Goal: Information Seeking & Learning: Learn about a topic

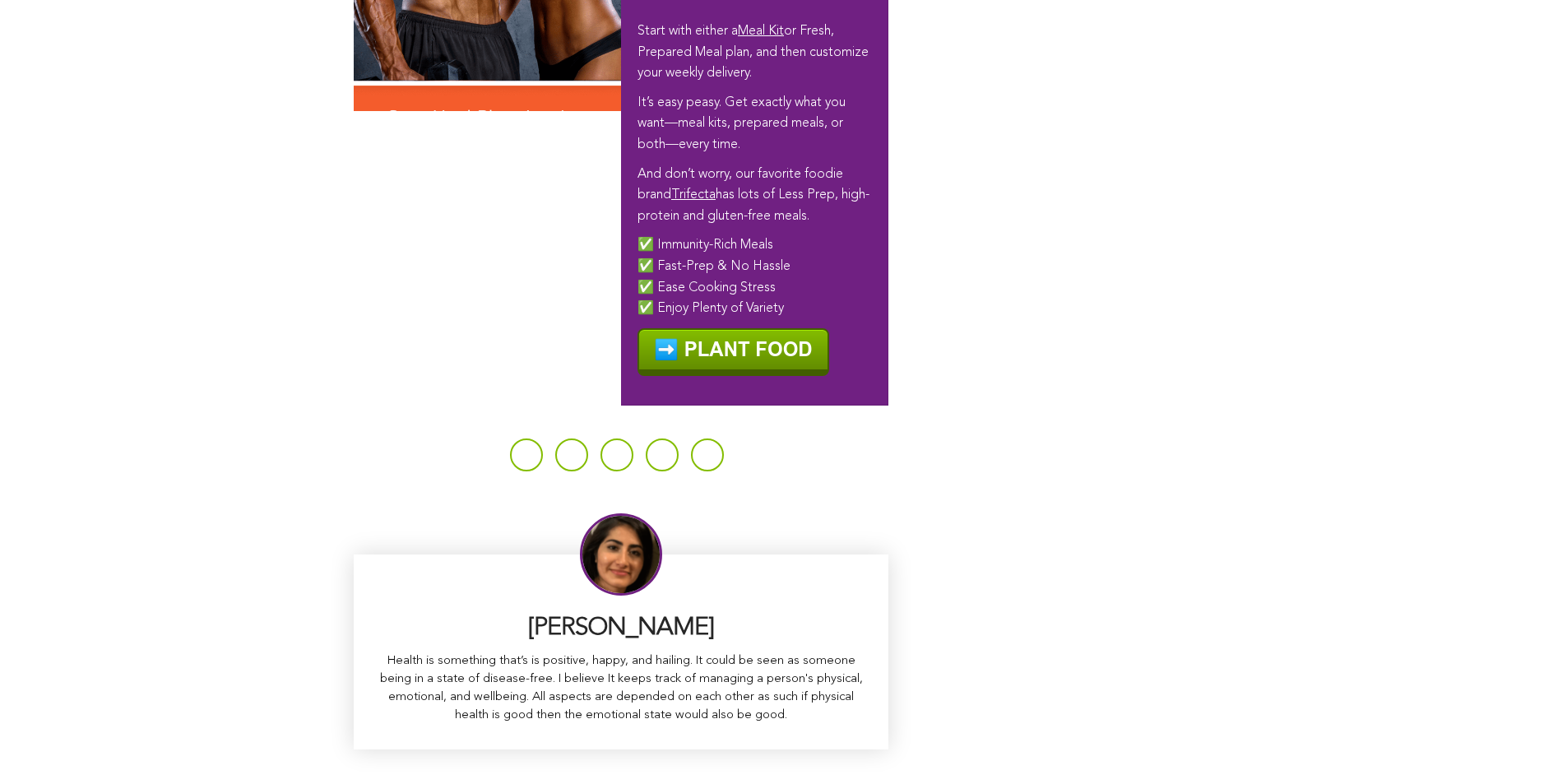
scroll to position [10473, 0]
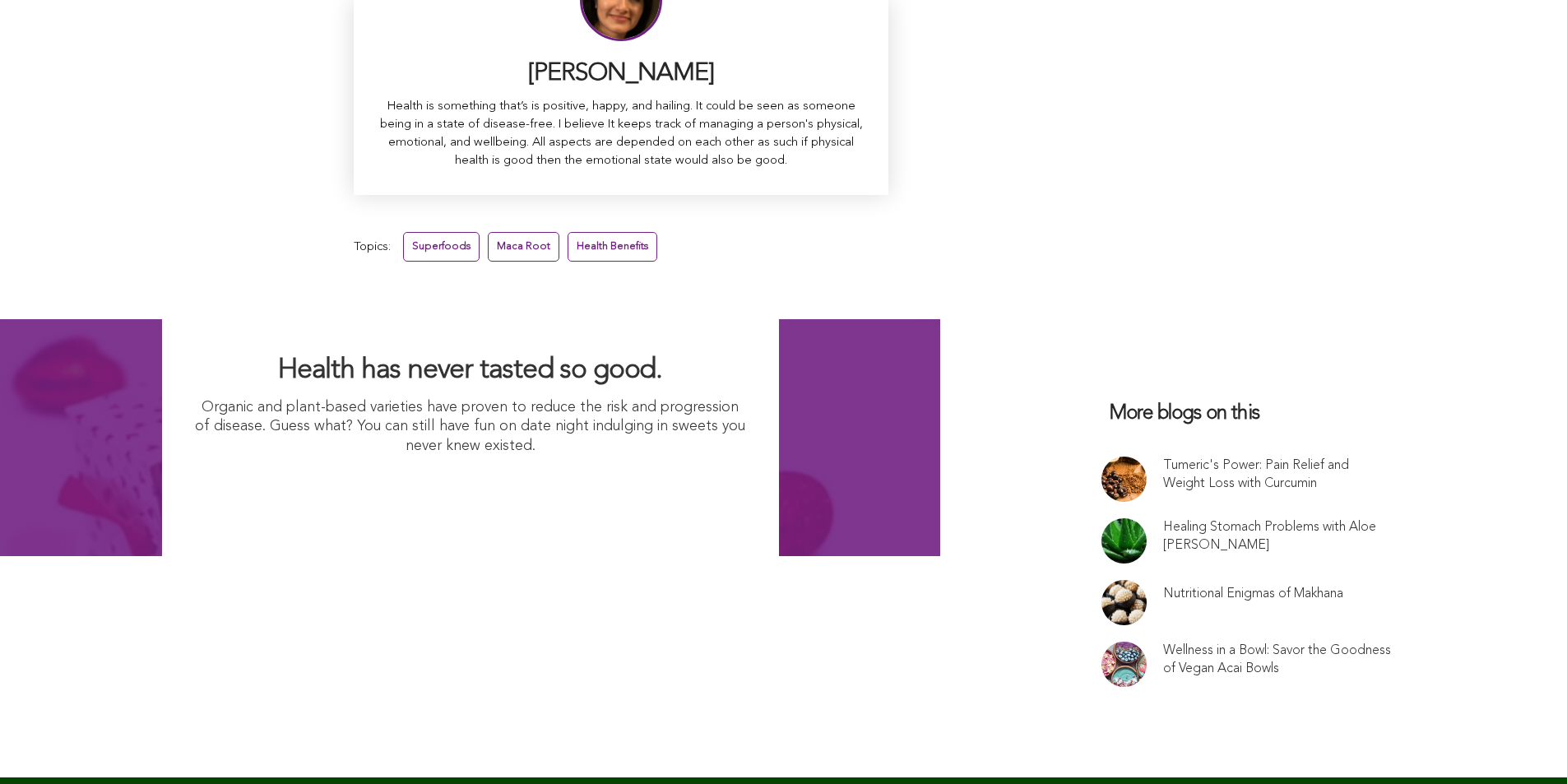
click at [403, 261] on link "Superfoods" at bounding box center [441, 246] width 76 height 29
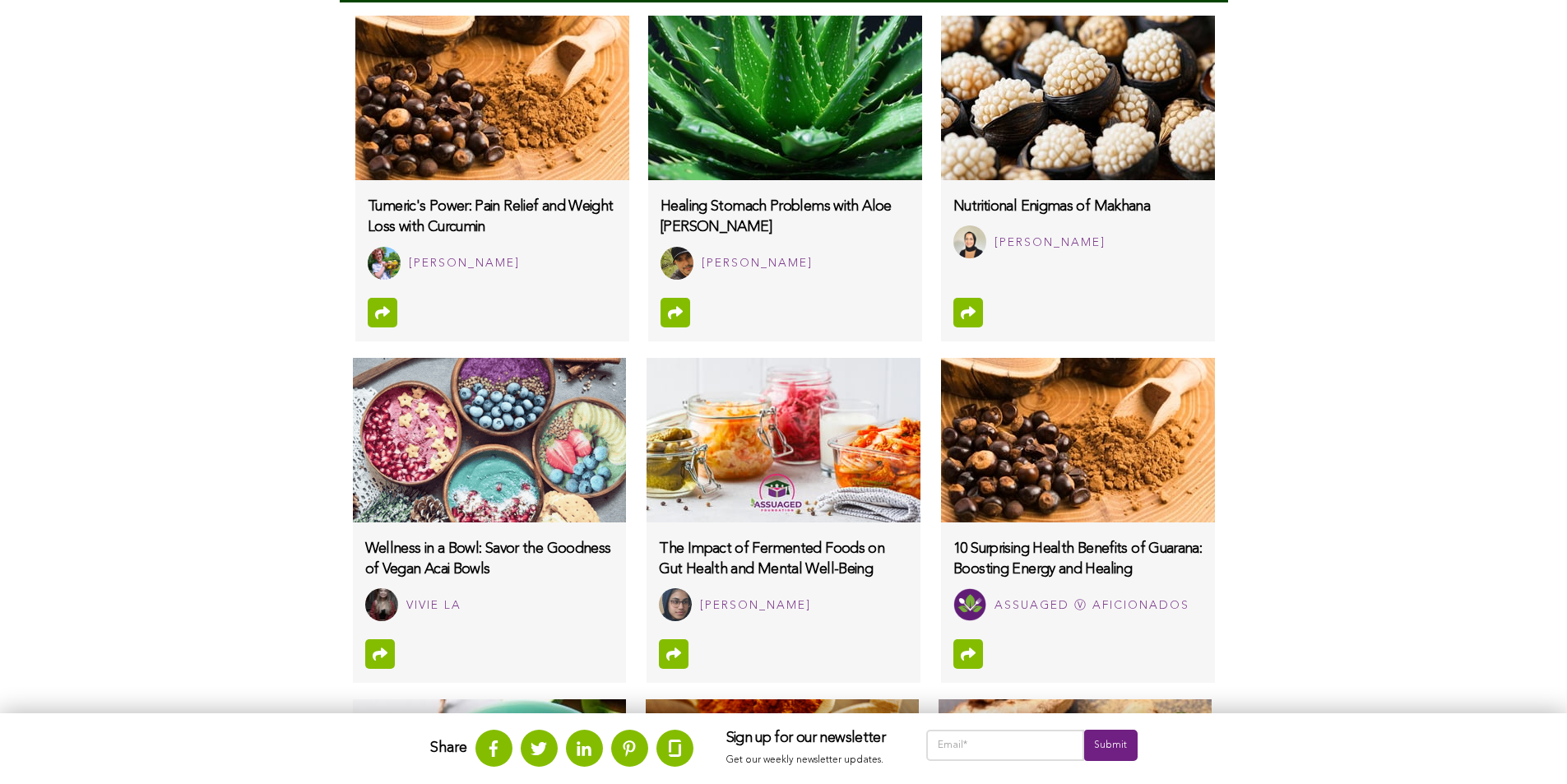
scroll to position [716, 0]
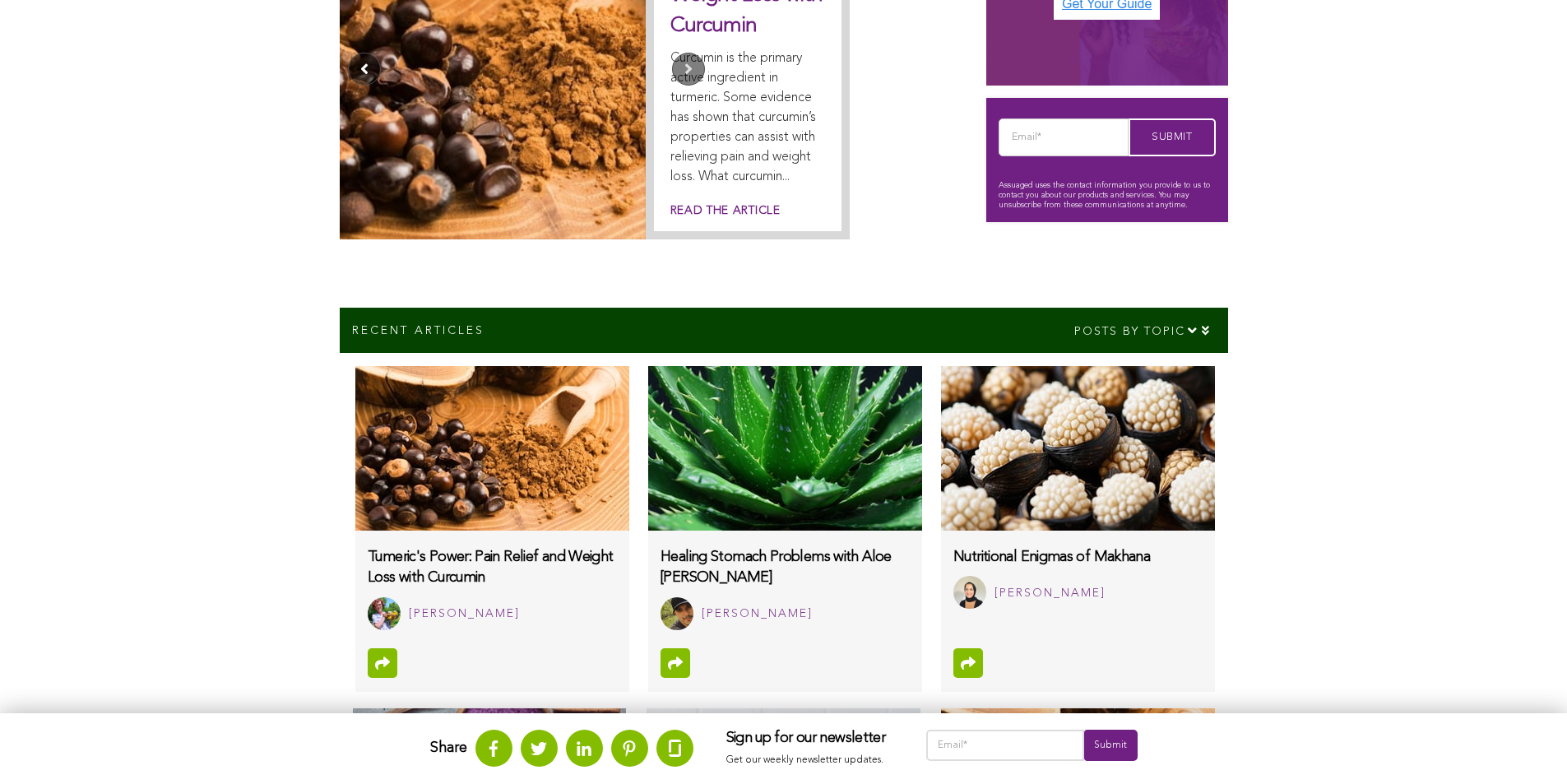
click at [348, 53] on button "Previous" at bounding box center [365, 70] width 33 height 33
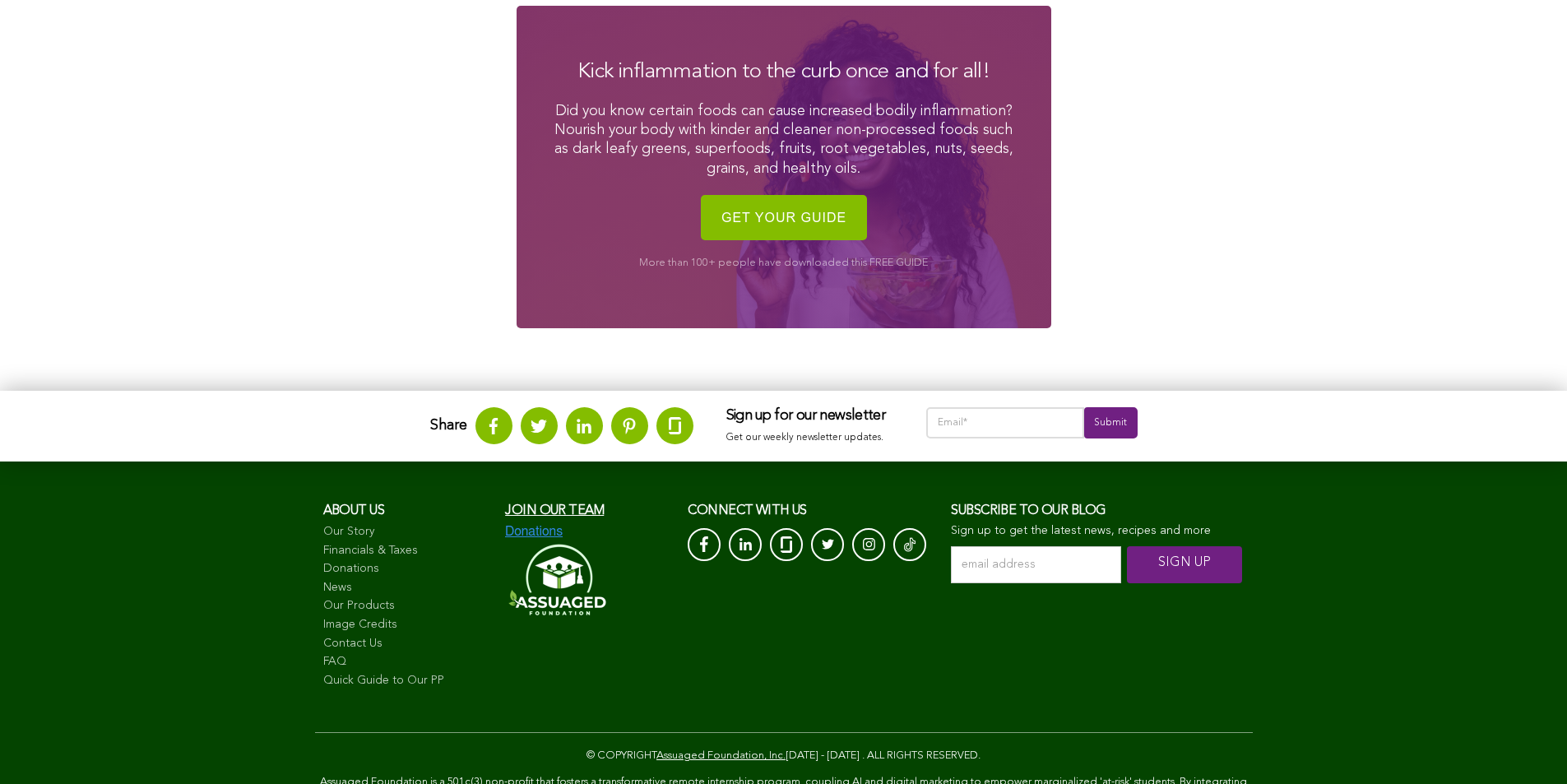
scroll to position [2296, 0]
